Goal: Transaction & Acquisition: Download file/media

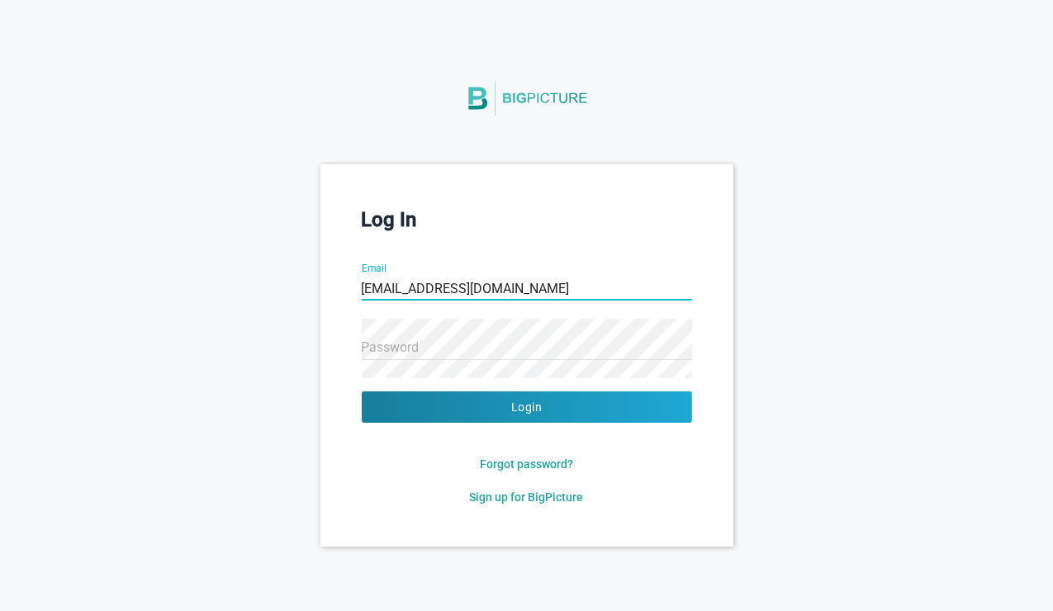
type input "[EMAIL_ADDRESS][DOMAIN_NAME]"
click at [305, 285] on div "Log In Email [EMAIL_ADDRESS][DOMAIN_NAME] Password Login Forgot password? Sign …" at bounding box center [526, 355] width 1053 height 382
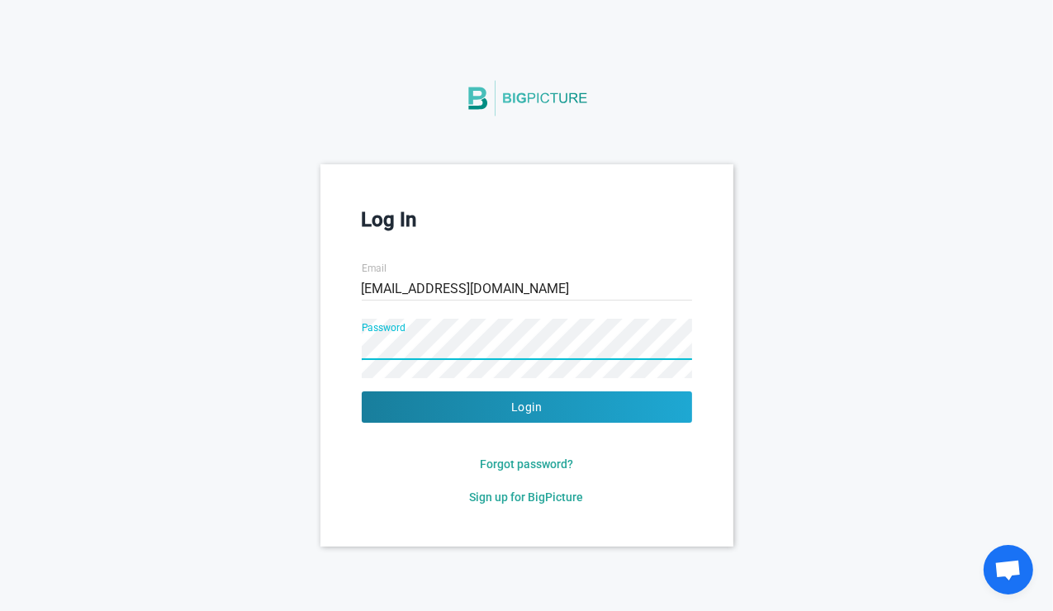
click at [362, 392] on button "Login" at bounding box center [527, 407] width 330 height 31
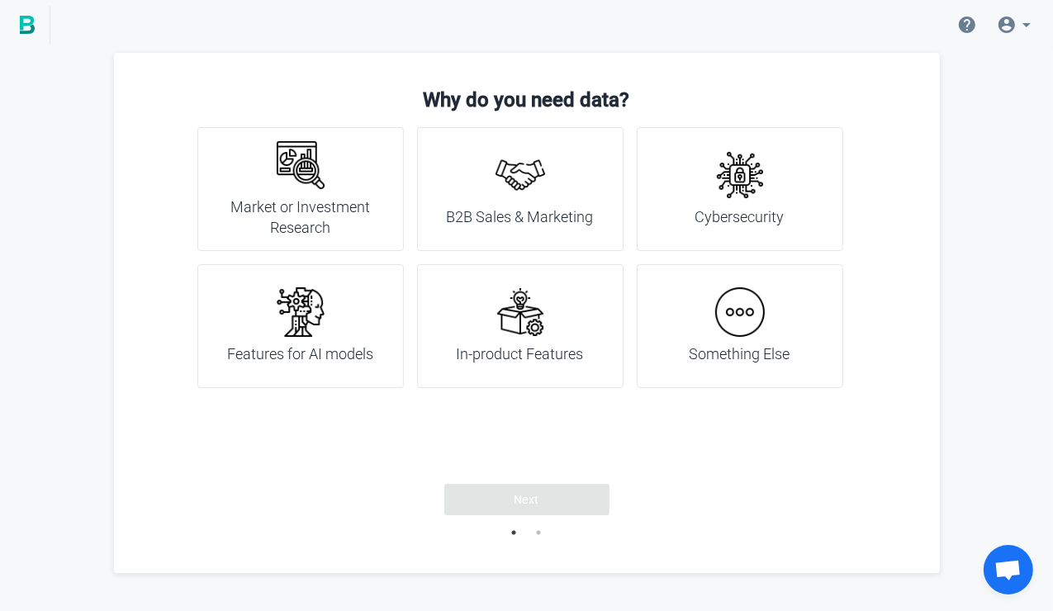
click at [516, 202] on div "B2B Sales & Marketing" at bounding box center [520, 189] width 147 height 78
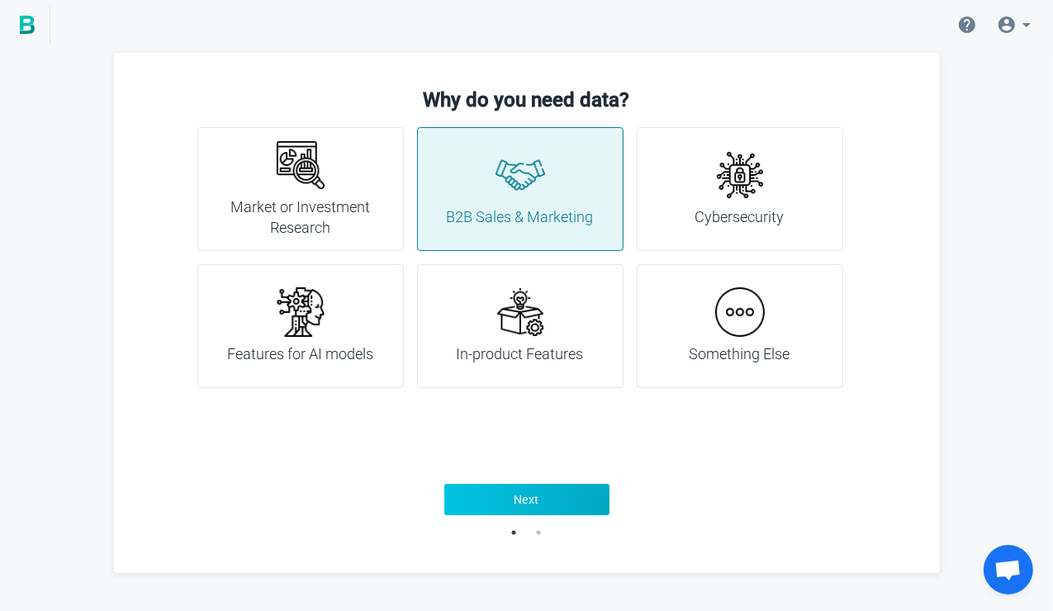
click at [531, 494] on span "Next" at bounding box center [527, 500] width 26 height 17
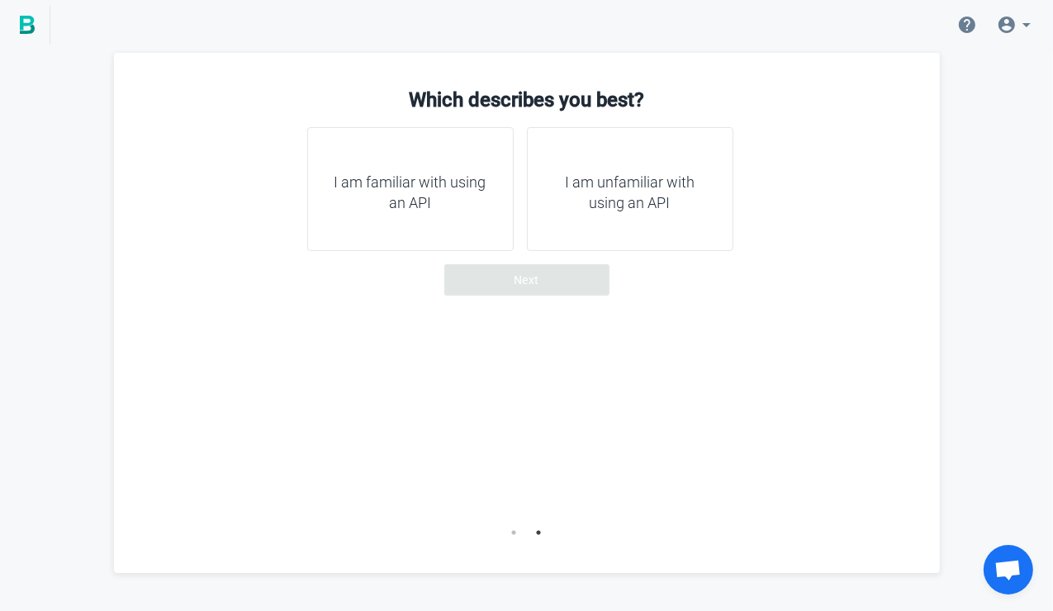
click at [621, 197] on h4 "I am unfamiliar with using an API" at bounding box center [630, 193] width 165 height 42
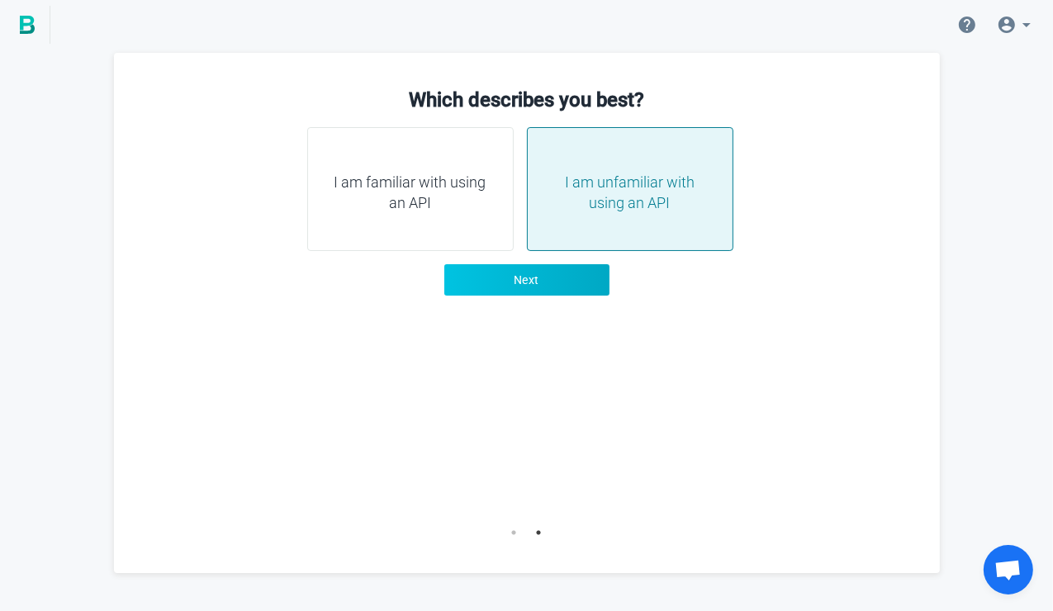
click at [532, 281] on span "Next" at bounding box center [527, 280] width 26 height 17
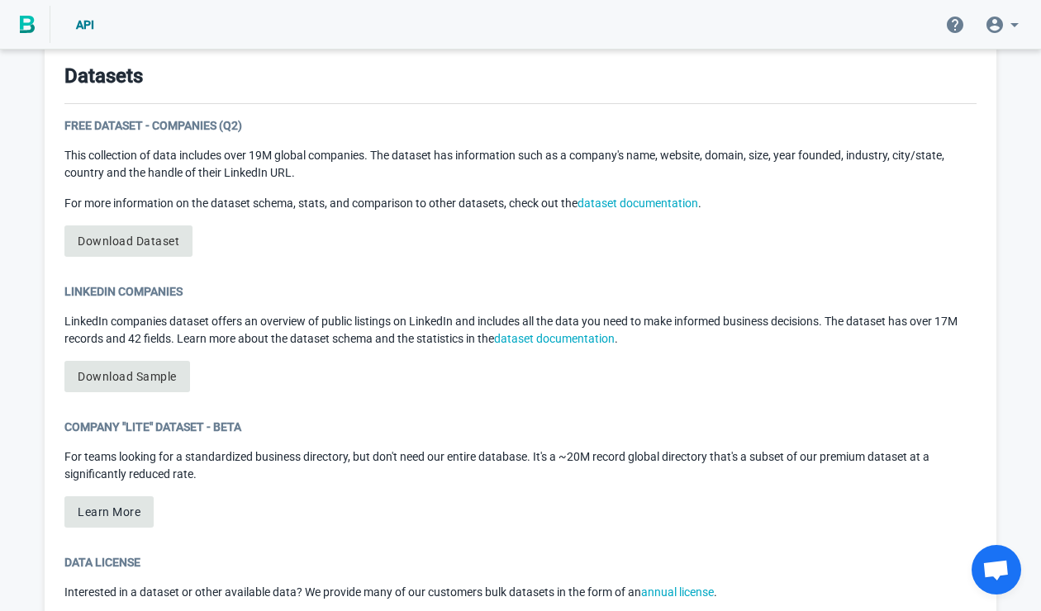
scroll to position [796, 0]
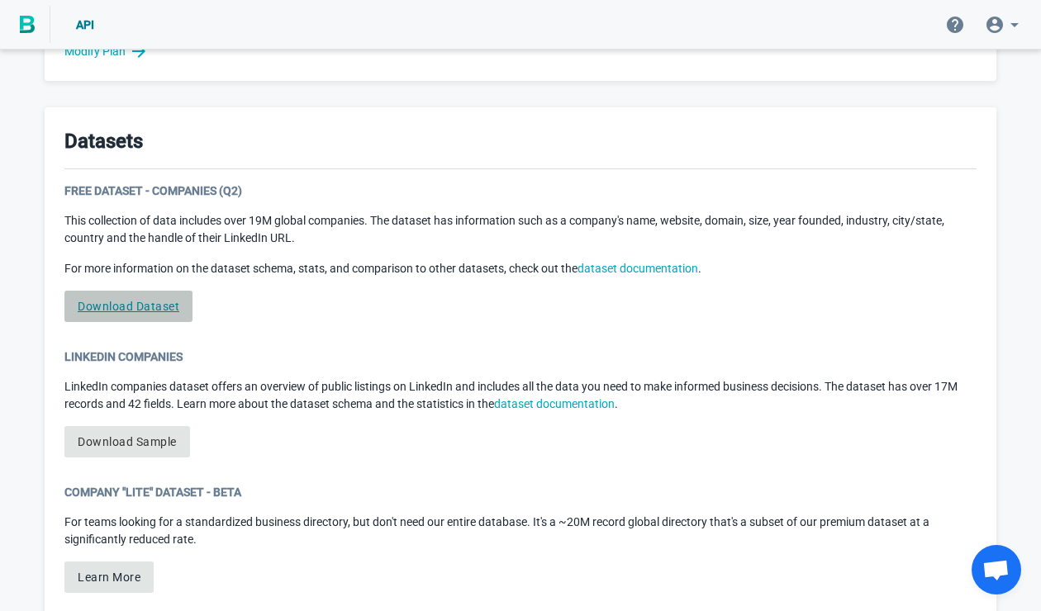
click at [164, 304] on link "Download Dataset" at bounding box center [128, 306] width 128 height 31
click at [141, 305] on link "Download Dataset" at bounding box center [128, 306] width 128 height 31
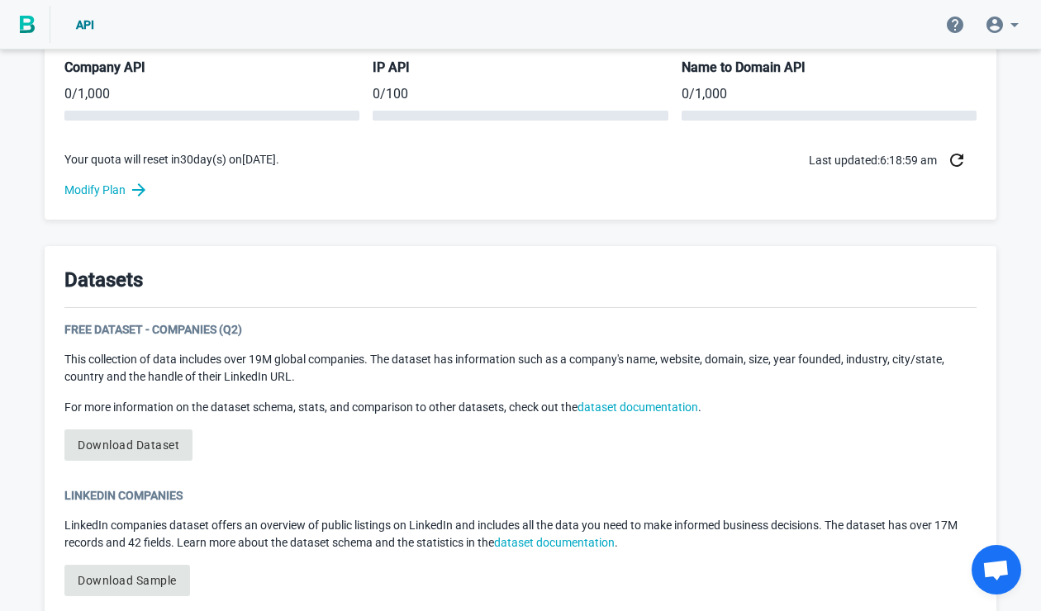
scroll to position [826, 0]
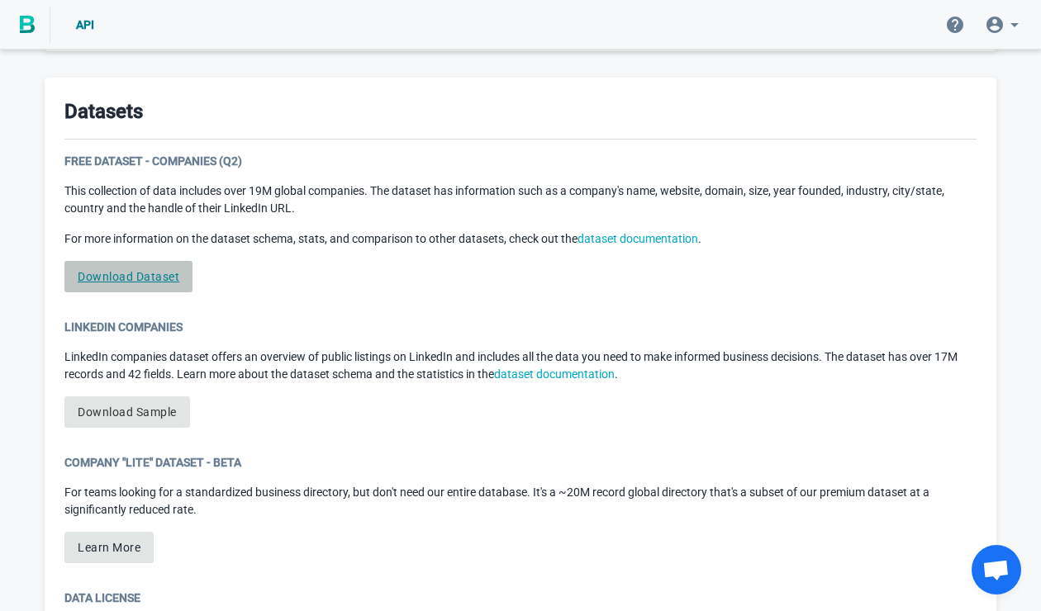
click at [158, 284] on link "Download Dataset" at bounding box center [128, 276] width 128 height 31
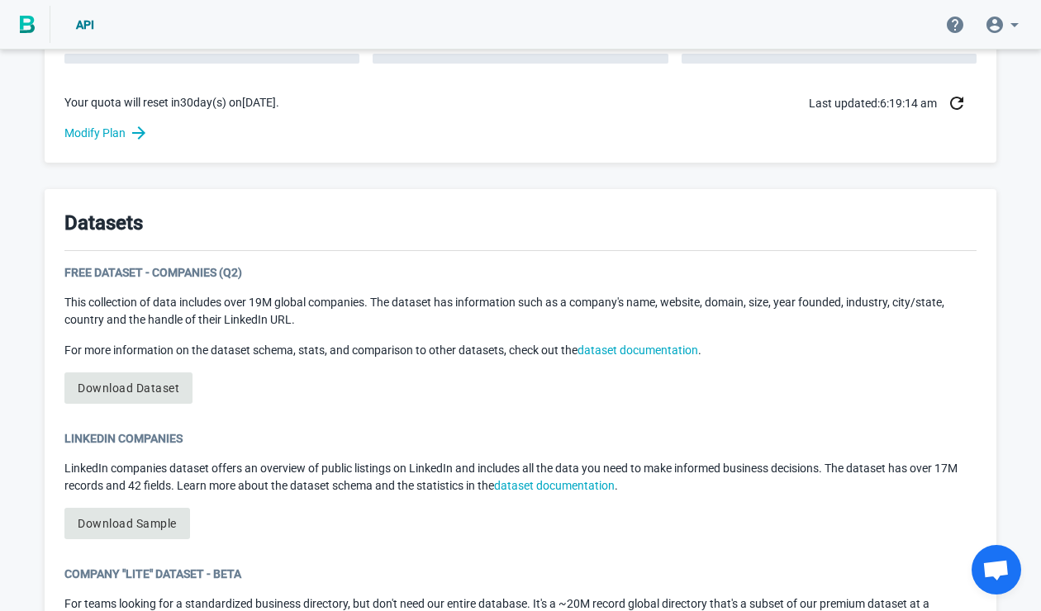
scroll to position [744, 0]
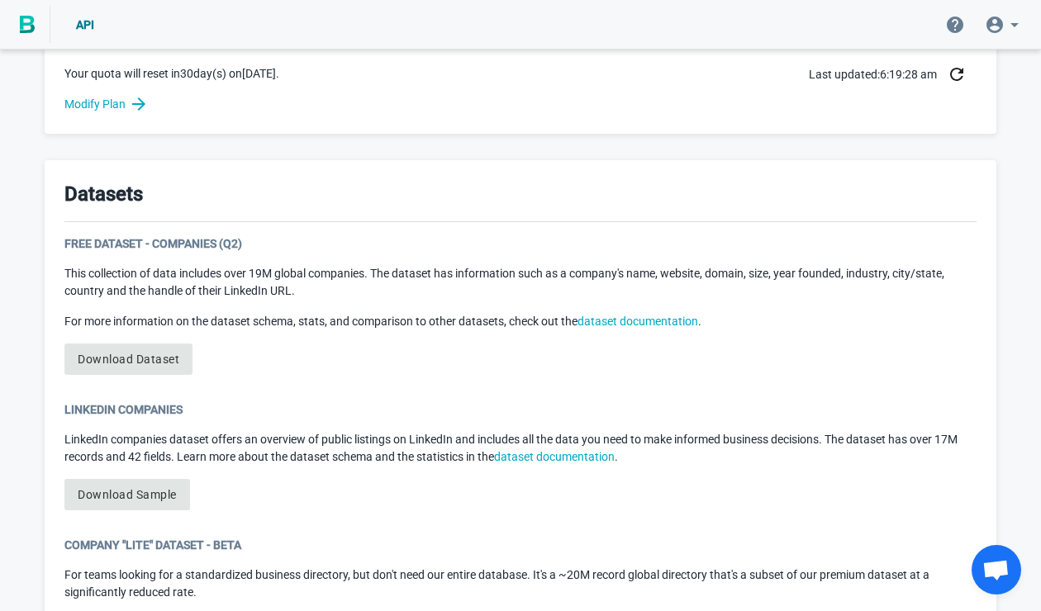
drag, startPoint x: 118, startPoint y: 356, endPoint x: 211, endPoint y: 406, distance: 106.1
click at [216, 410] on div "LinkedIn Companies" at bounding box center [520, 409] width 912 height 17
click at [147, 496] on link "Download Sample" at bounding box center [127, 494] width 126 height 31
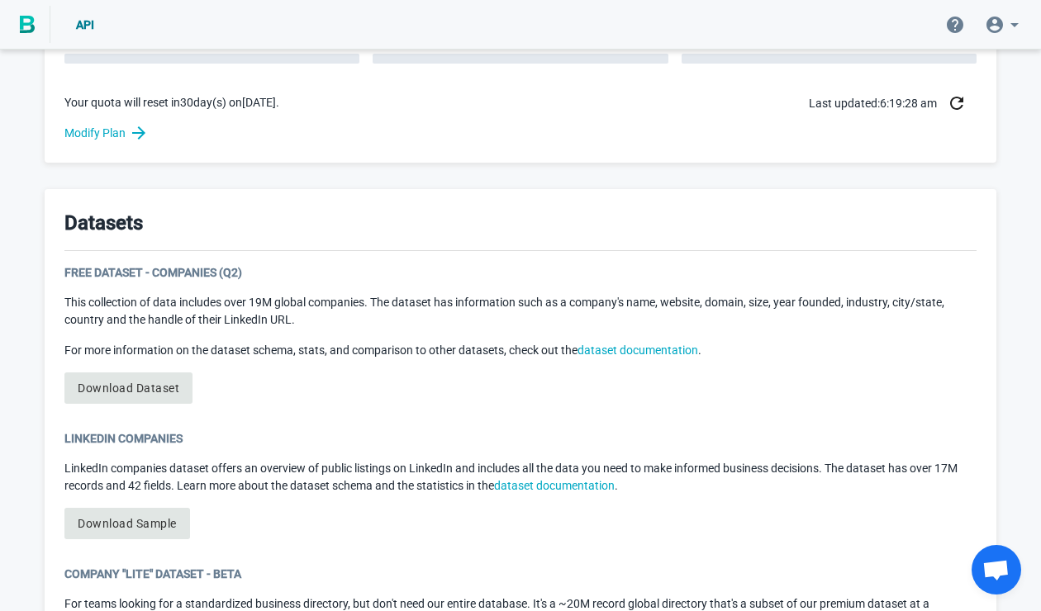
scroll to position [714, 0]
click at [729, 273] on div "Free Dataset - Companies (Q2)" at bounding box center [520, 273] width 912 height 17
click at [568, 251] on div "Datasets Free Dataset - Companies (Q2) This collection of data includes over 19…" at bounding box center [521, 515] width 952 height 650
click at [172, 387] on link "Download Dataset" at bounding box center [128, 388] width 128 height 31
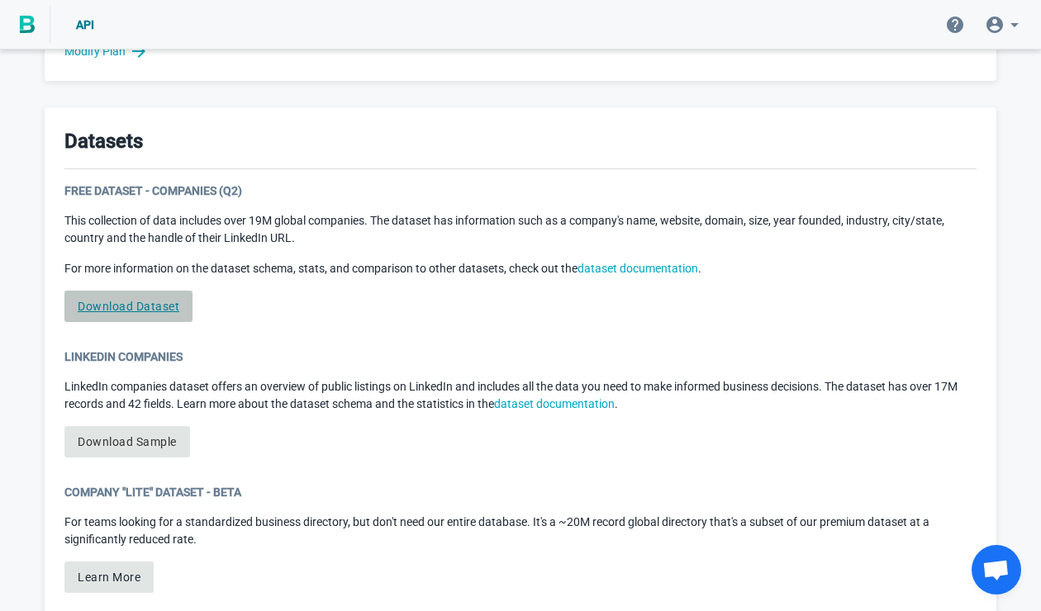
click at [140, 302] on link "Download Dataset" at bounding box center [128, 306] width 128 height 31
drag, startPoint x: 140, startPoint y: 302, endPoint x: 109, endPoint y: 344, distance: 52.5
click at [109, 344] on div "Datasets Free Dataset - Companies (Q2) This collection of data includes over 19…" at bounding box center [521, 432] width 952 height 650
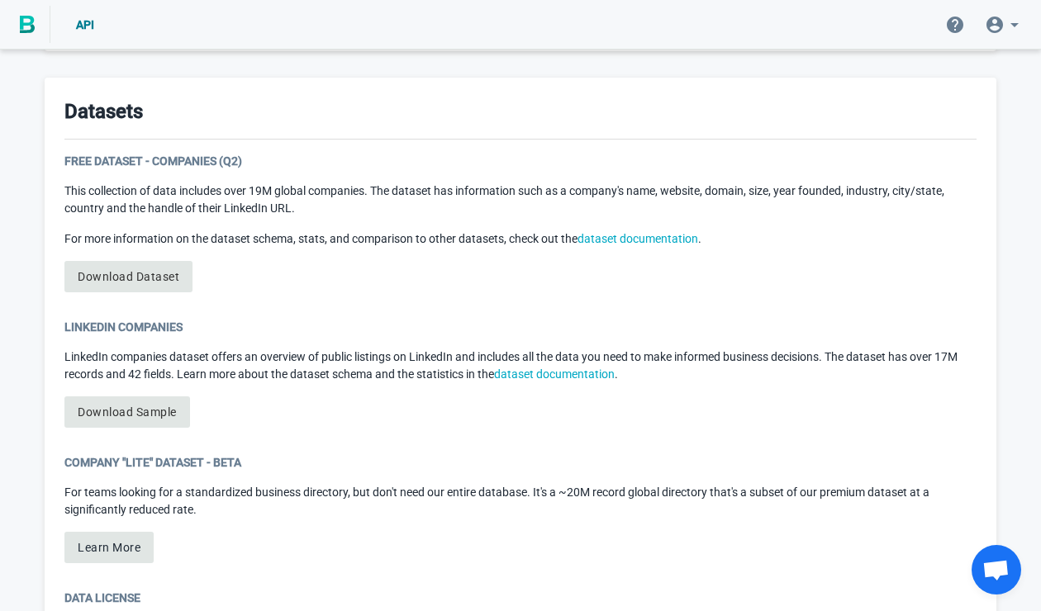
scroll to position [744, 0]
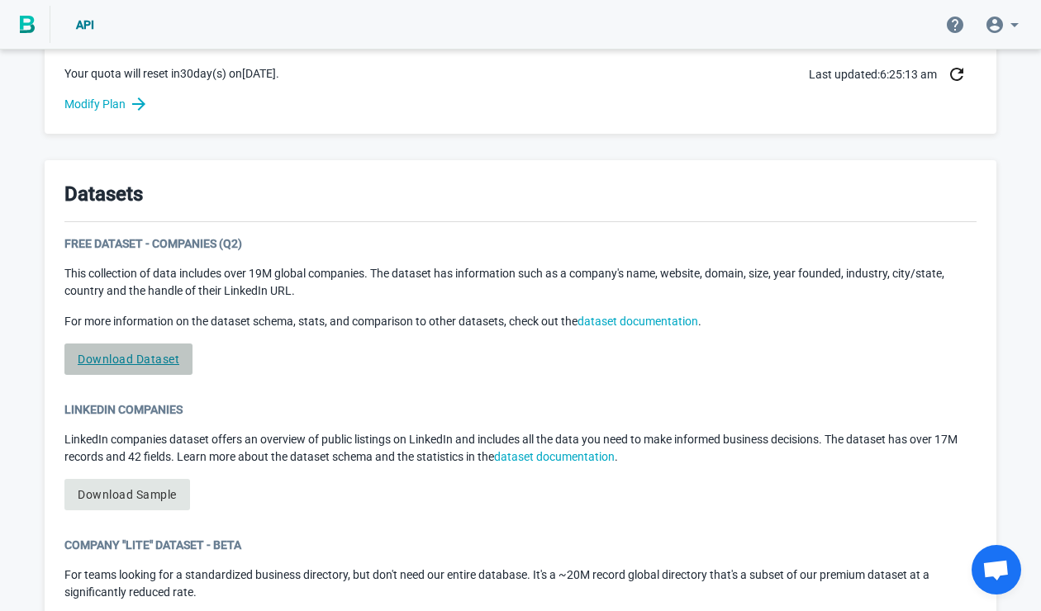
click at [156, 357] on link "Download Dataset" at bounding box center [128, 359] width 128 height 31
click at [297, 217] on div "Datasets" at bounding box center [520, 201] width 912 height 42
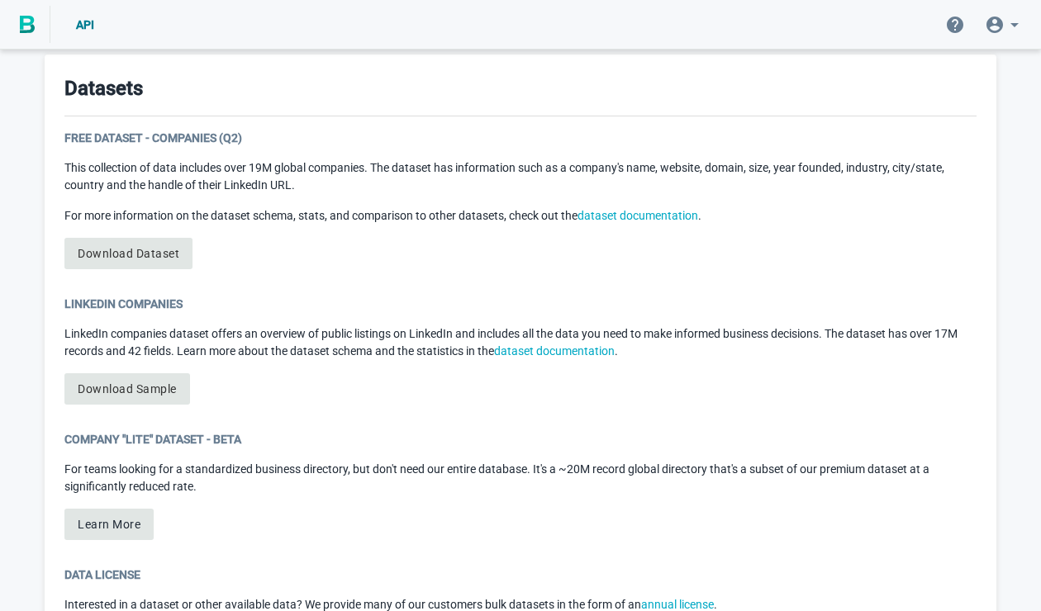
scroll to position [909, 0]
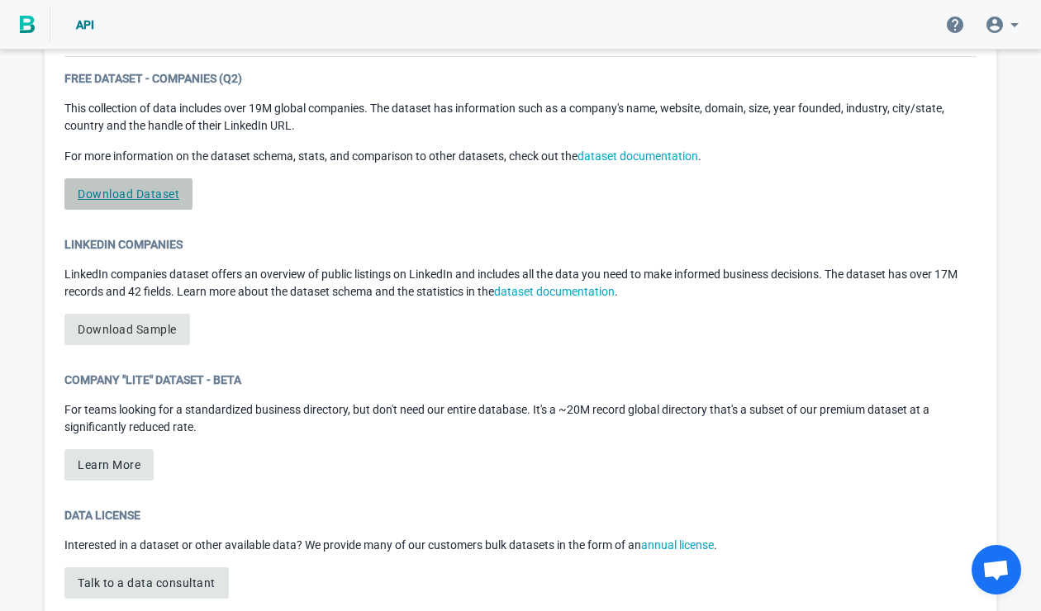
click at [158, 198] on link "Download Dataset" at bounding box center [128, 193] width 128 height 31
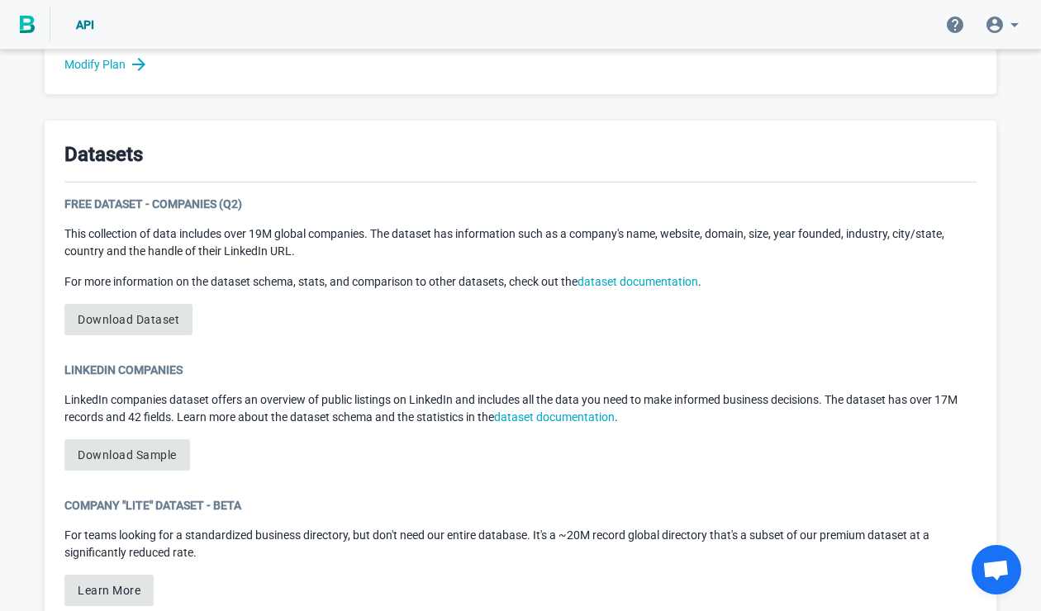
scroll to position [744, 0]
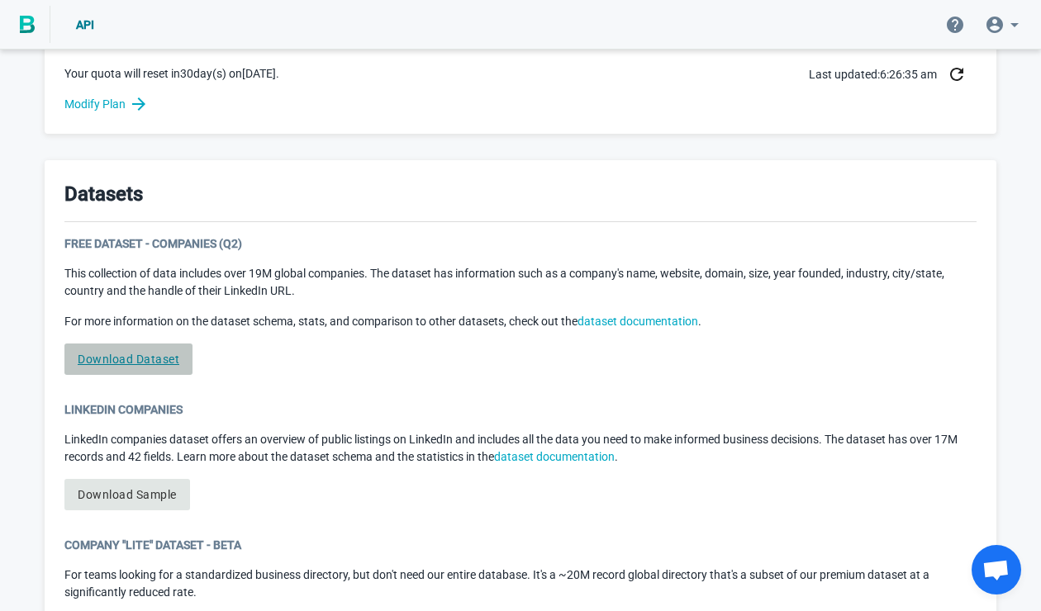
click at [145, 354] on link "Download Dataset" at bounding box center [128, 359] width 128 height 31
click at [364, 261] on div "Free Dataset - Companies (Q2) This collection of data includes over 19M global …" at bounding box center [520, 311] width 912 height 153
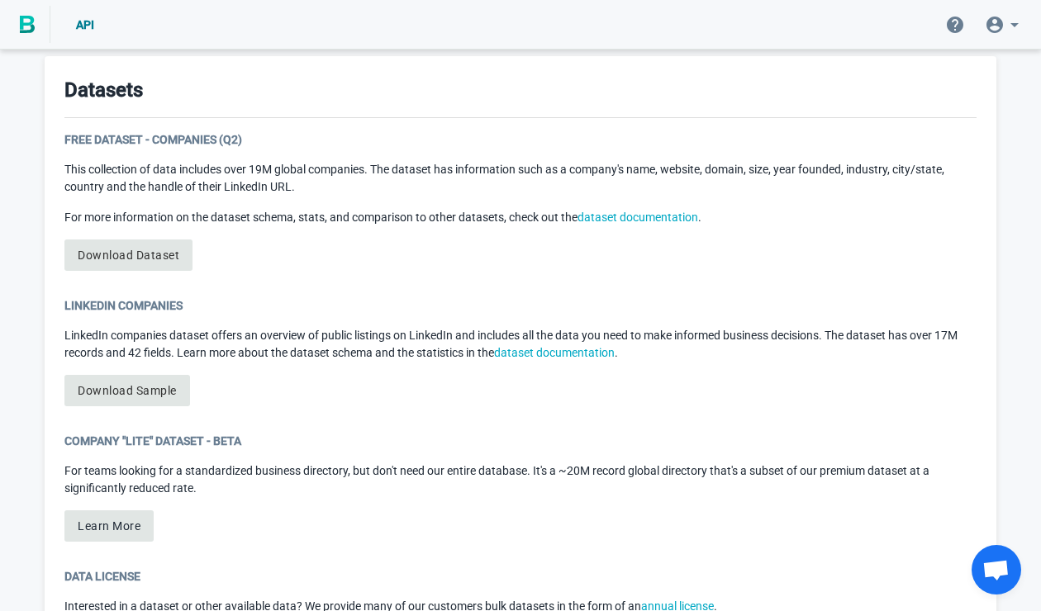
scroll to position [714, 0]
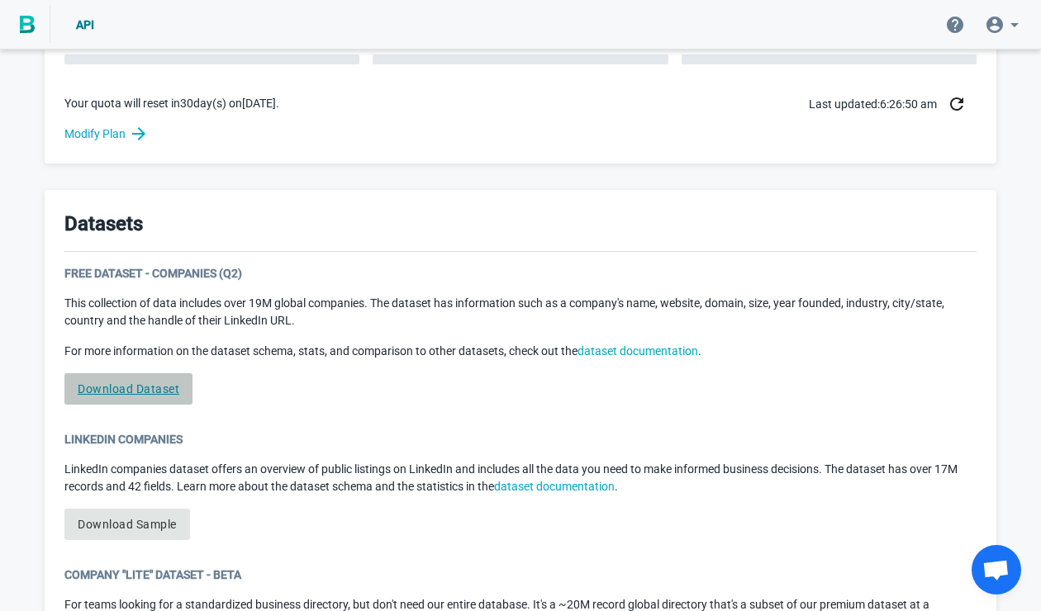
click at [154, 385] on link "Download Dataset" at bounding box center [128, 388] width 128 height 31
click at [373, 295] on p "This collection of data includes over 19M global companies. The dataset has inf…" at bounding box center [520, 312] width 912 height 35
